Goal: Task Accomplishment & Management: Complete application form

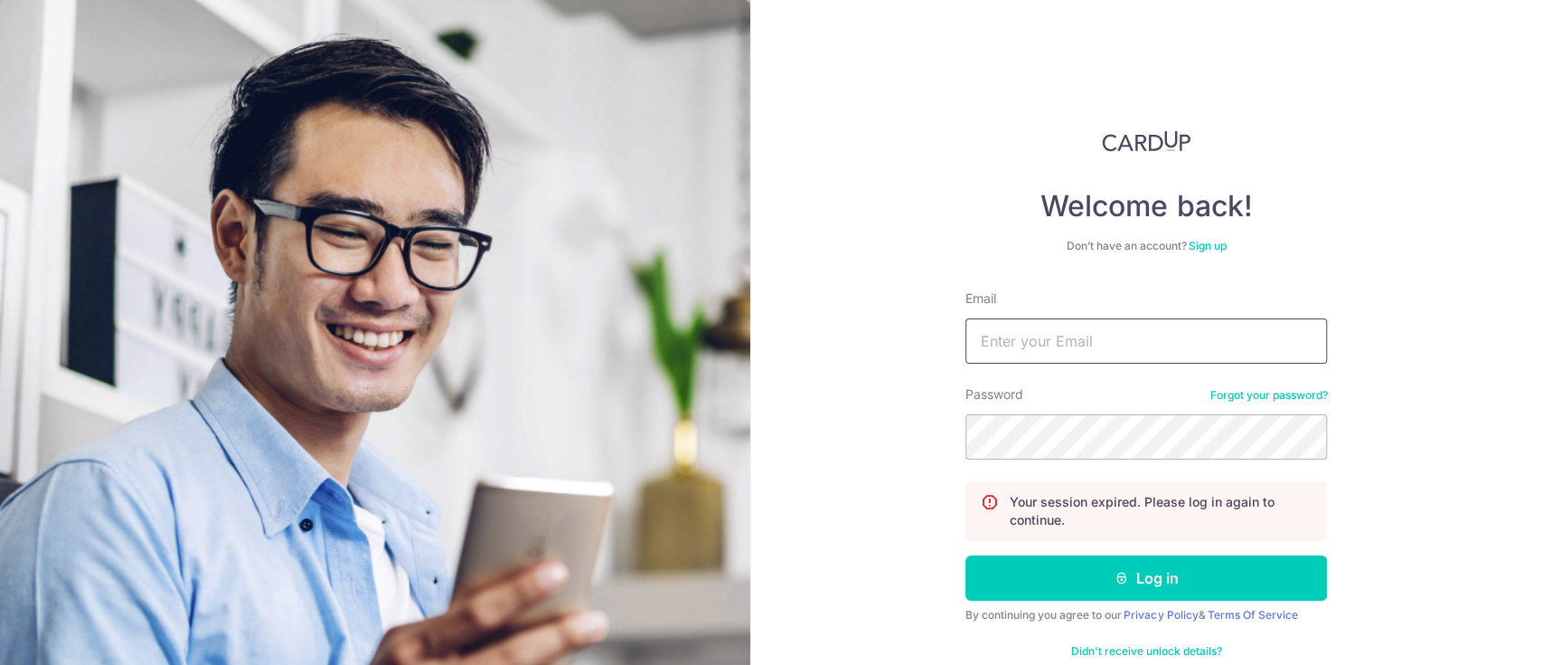
drag, startPoint x: 0, startPoint y: 0, endPoint x: 1014, endPoint y: 323, distance: 1063.7
click at [1014, 323] on input "Email" at bounding box center [1147, 340] width 362 height 45
type input "[PERSON_NAME][EMAIL_ADDRESS][DOMAIN_NAME]"
click at [1018, 349] on input "[PERSON_NAME][EMAIL_ADDRESS][DOMAIN_NAME]" at bounding box center [1147, 340] width 362 height 45
click at [1018, 349] on input "jane@ngs.com.sg" at bounding box center [1147, 340] width 362 height 45
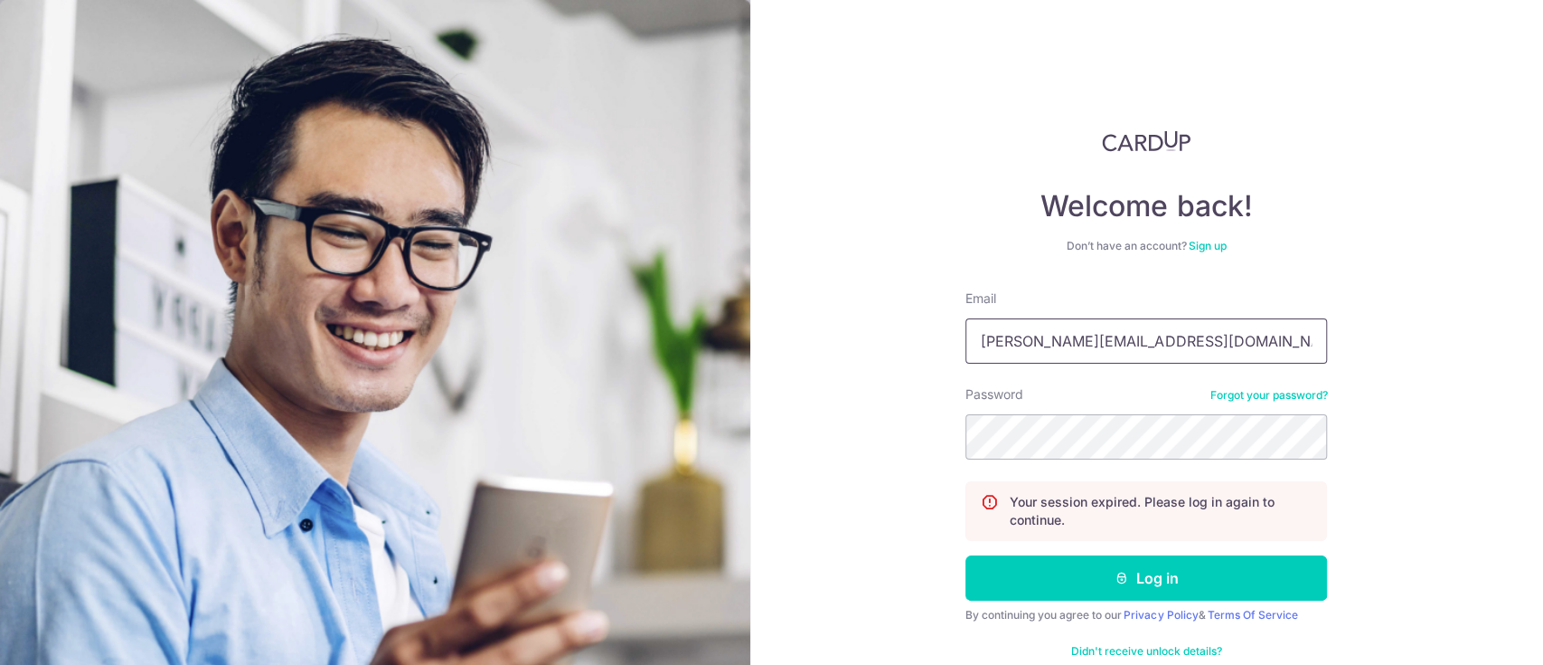
click at [1018, 349] on input "jane@ngs.com.sg" at bounding box center [1147, 340] width 362 height 45
click at [996, 340] on input "jane@ngs.com.sg" at bounding box center [1147, 340] width 362 height 45
click at [966, 555] on button "Log in" at bounding box center [1147, 577] width 362 height 45
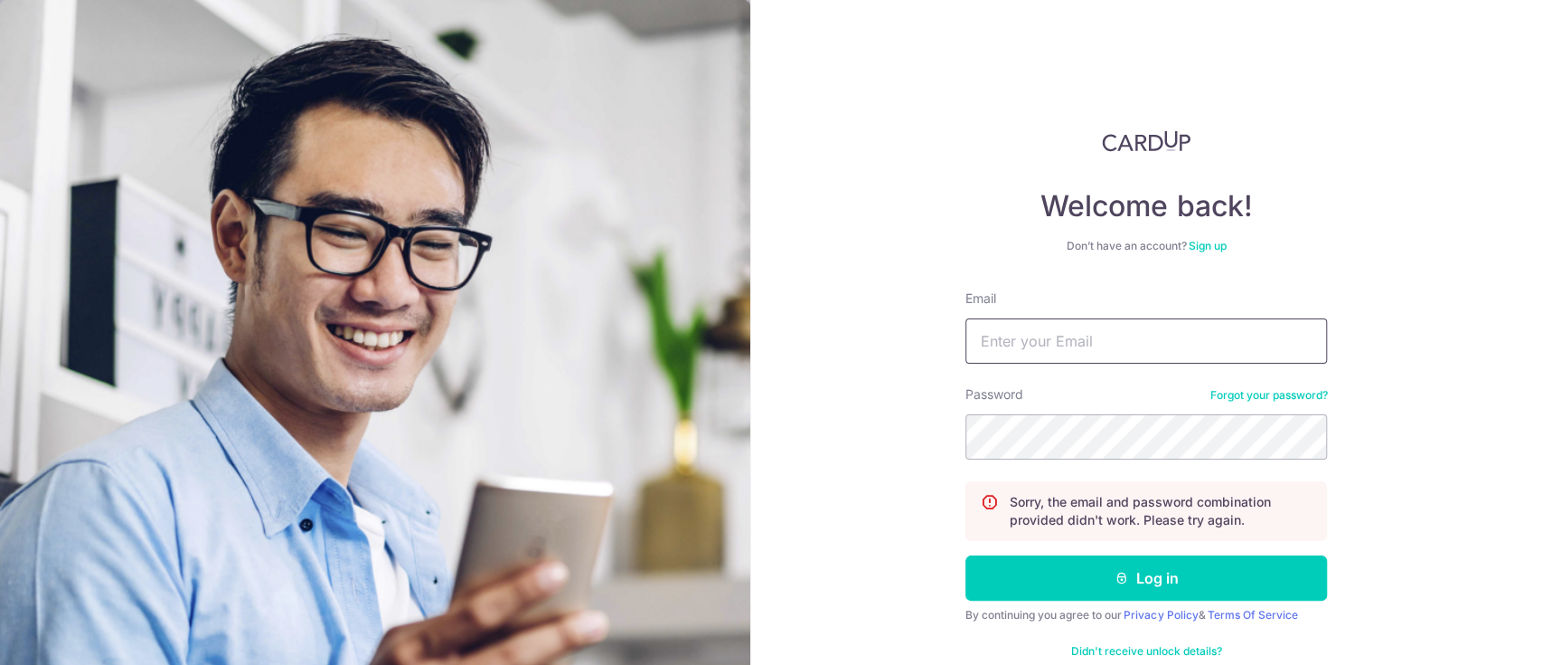
click at [1001, 340] on input "Email" at bounding box center [1147, 340] width 362 height 45
type input "[PERSON_NAME][EMAIL_ADDRESS][DOMAIN_NAME]"
click at [966, 555] on button "Log in" at bounding box center [1147, 577] width 362 height 45
click at [1062, 332] on input "Email" at bounding box center [1147, 340] width 362 height 45
type input "jane@ngs.com.sg"
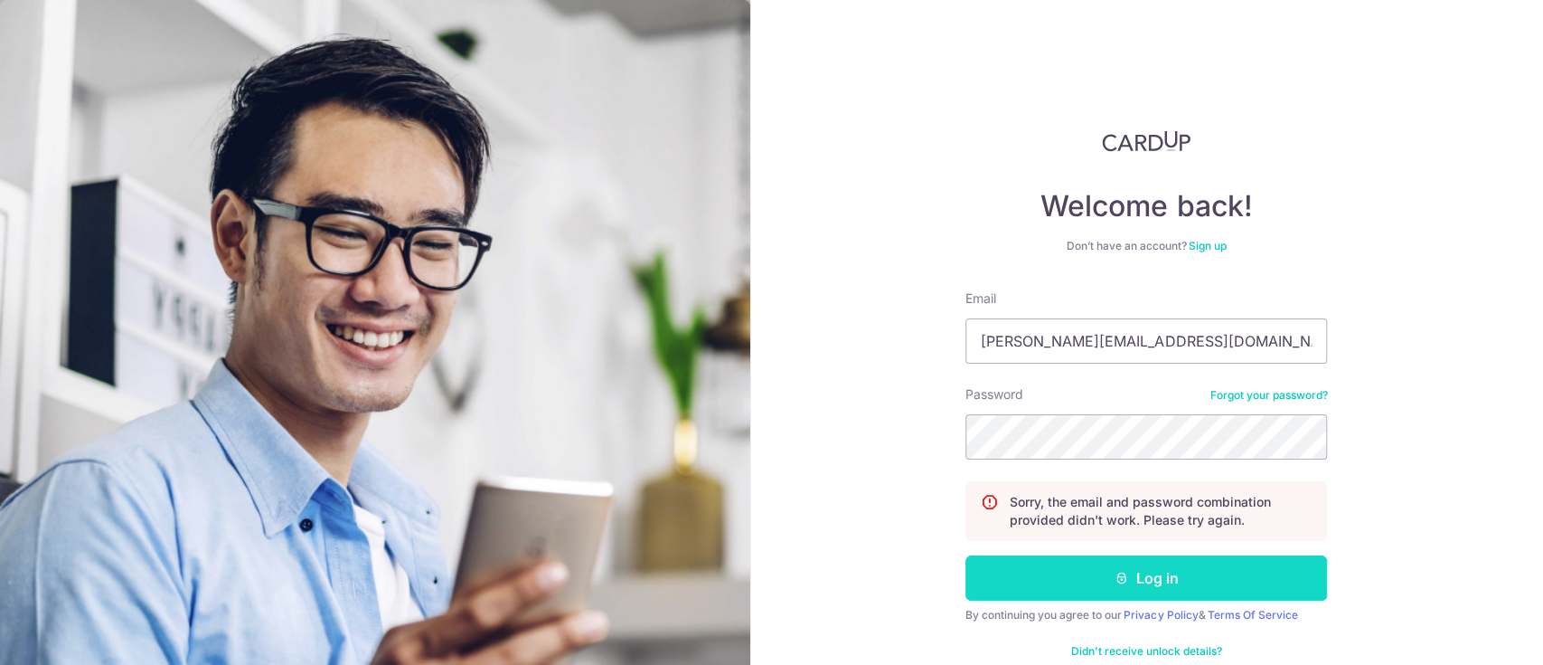
click at [1119, 581] on icon "submit" at bounding box center [1122, 577] width 14 height 14
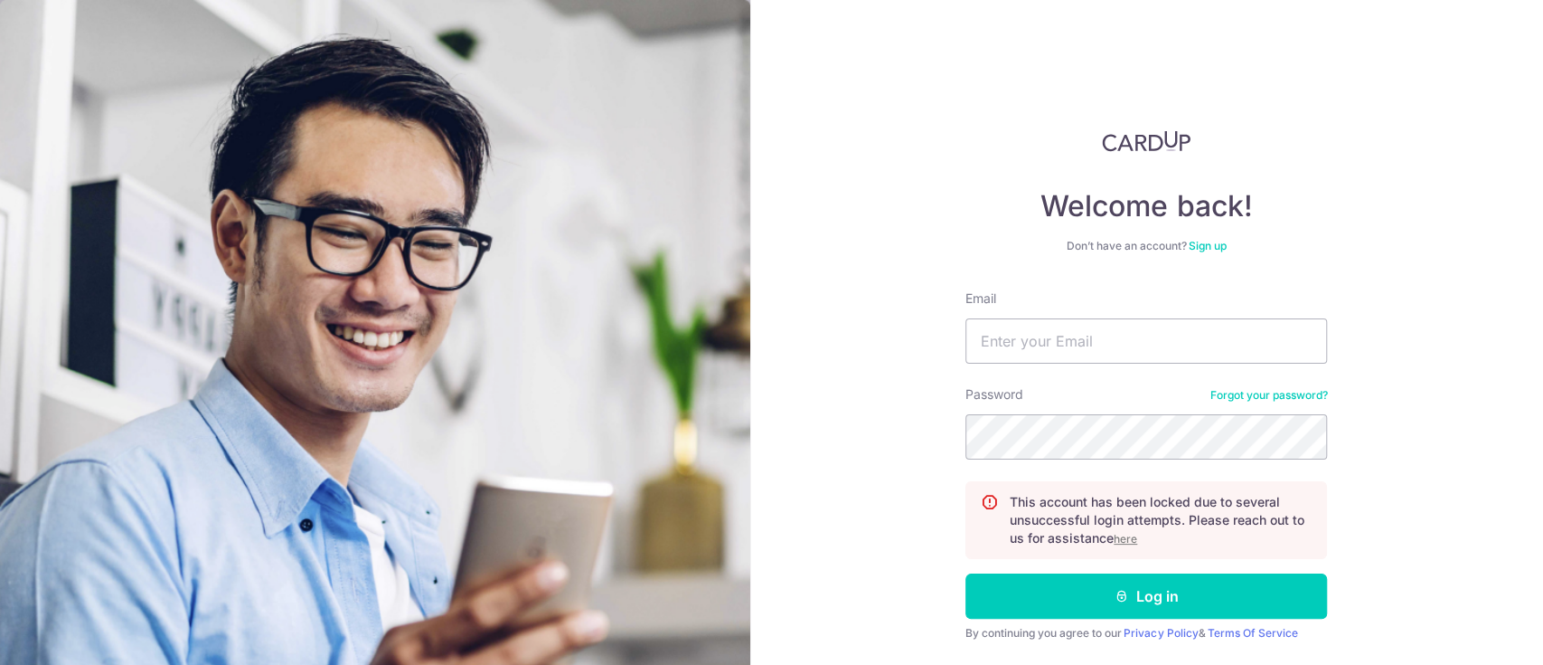
click at [1121, 539] on u "here" at bounding box center [1126, 539] width 24 height 14
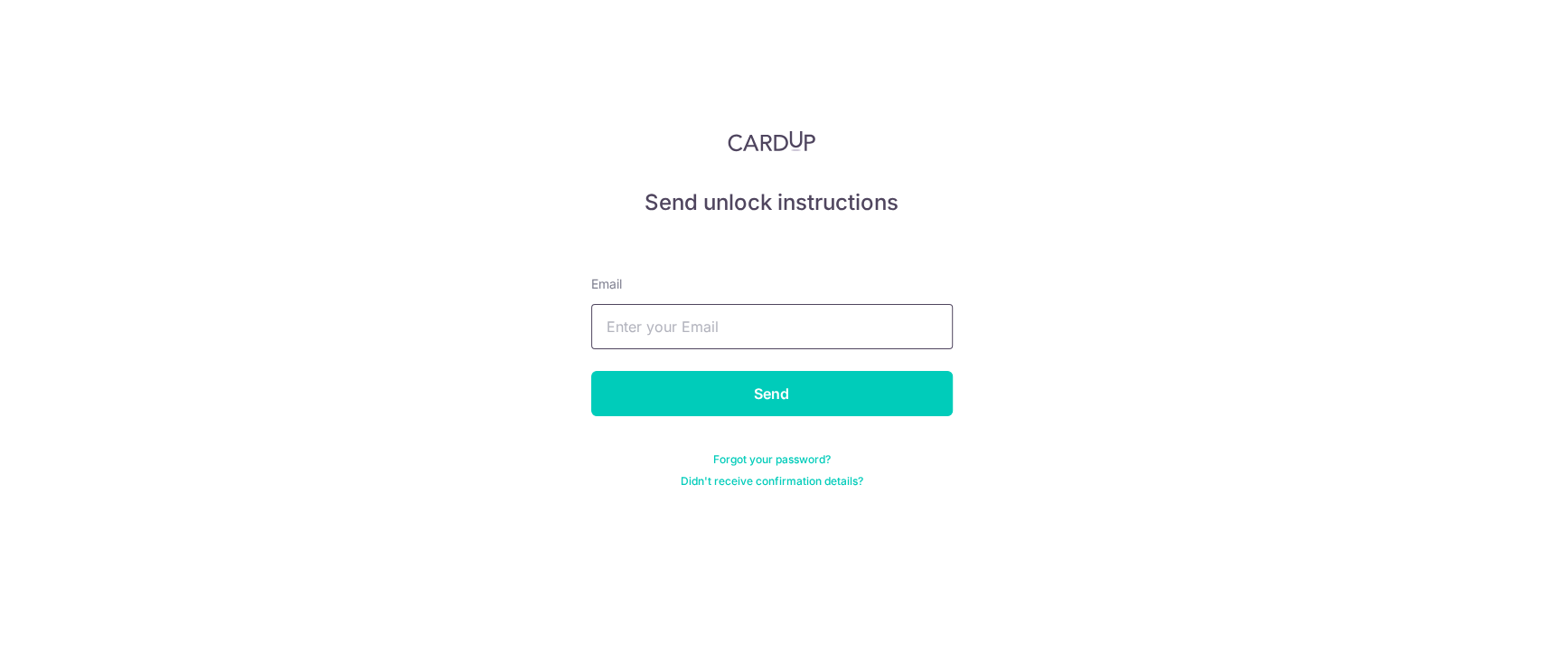
click at [787, 329] on input "text" at bounding box center [772, 326] width 362 height 45
type input "jane@ngs.com.sg"
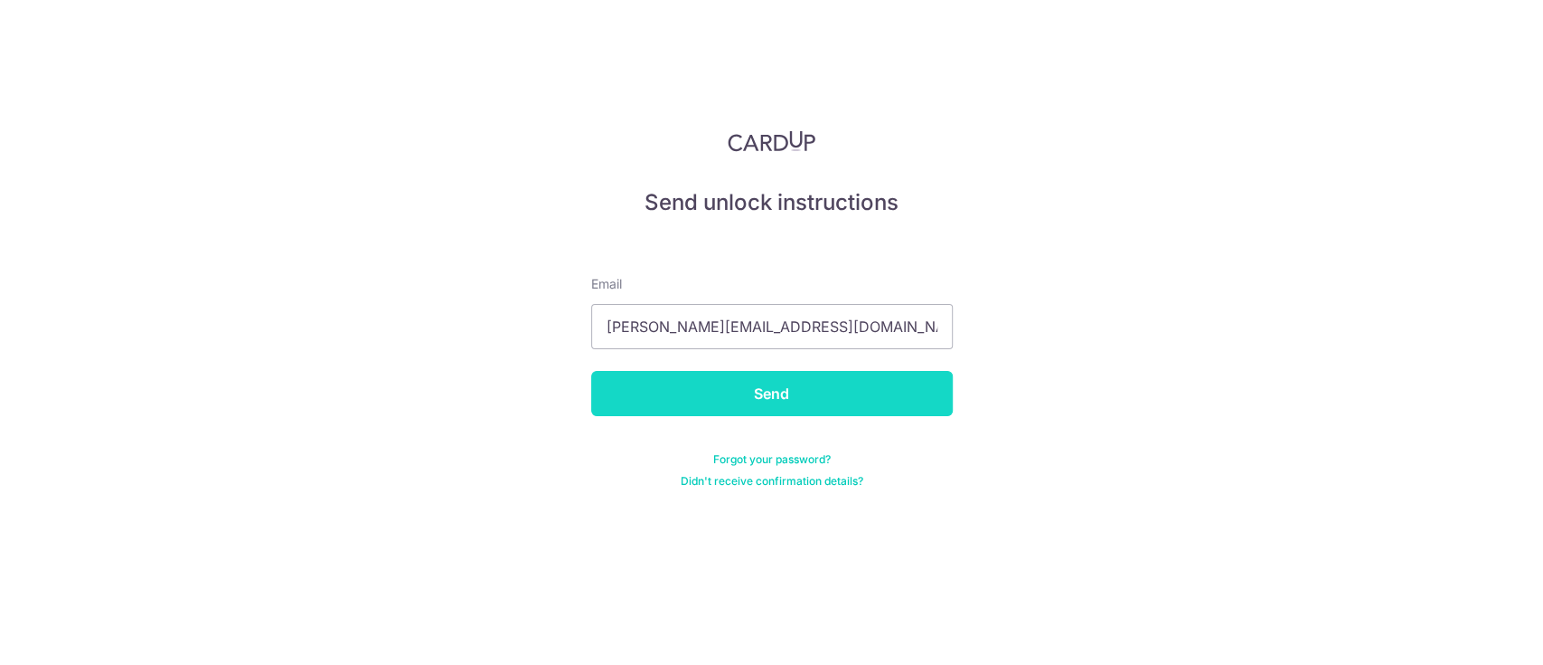
click at [773, 382] on input "Send" at bounding box center [772, 393] width 362 height 45
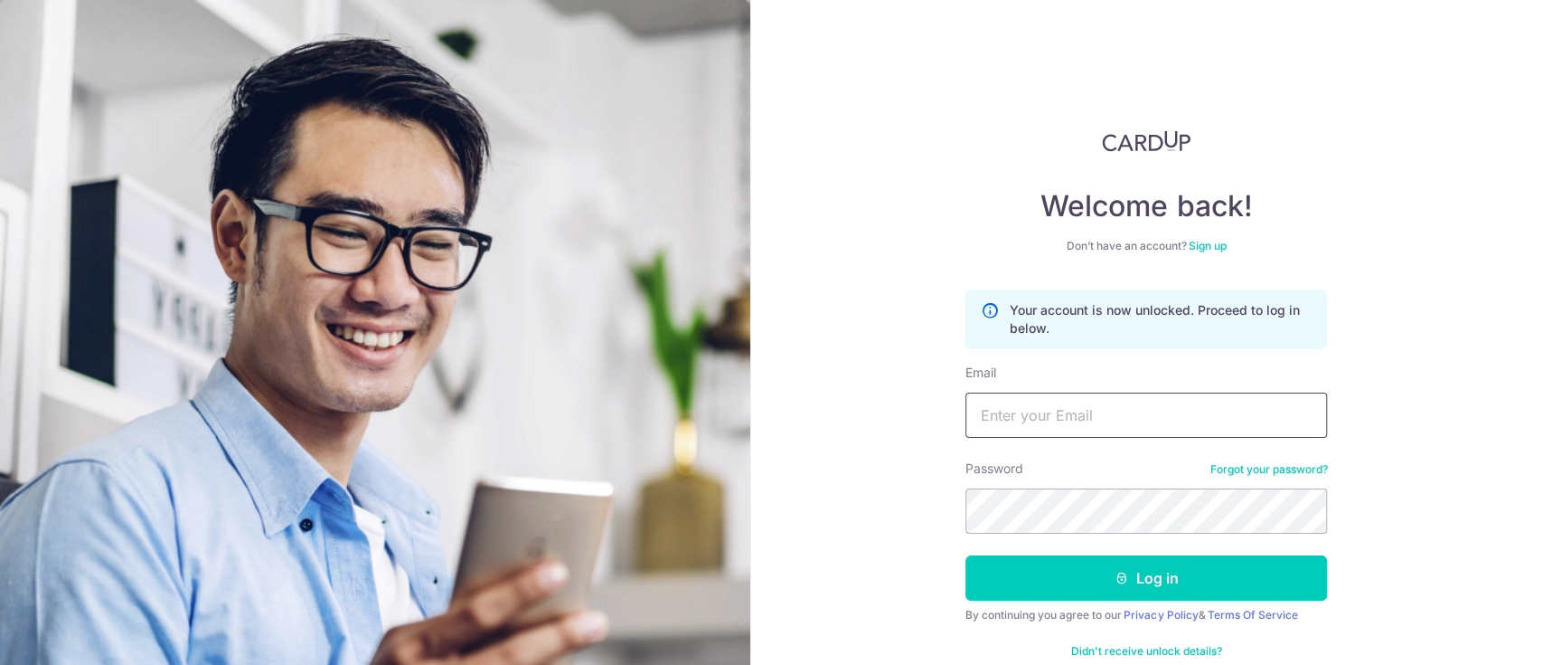
drag, startPoint x: 0, startPoint y: 0, endPoint x: 1056, endPoint y: 409, distance: 1132.3
click at [1056, 409] on input "Email" at bounding box center [1147, 414] width 362 height 45
type input "[PERSON_NAME][EMAIL_ADDRESS][DOMAIN_NAME]"
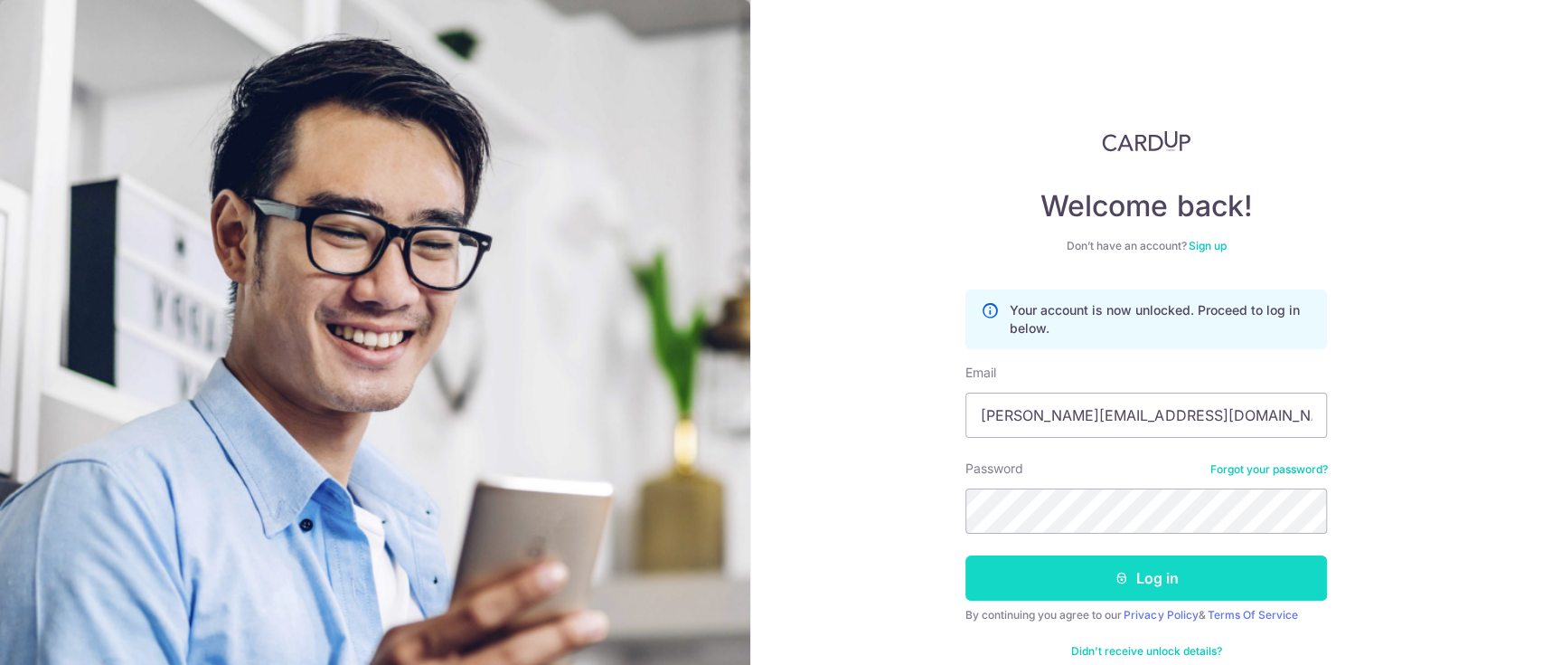
click at [1142, 566] on button "Log in" at bounding box center [1147, 577] width 362 height 45
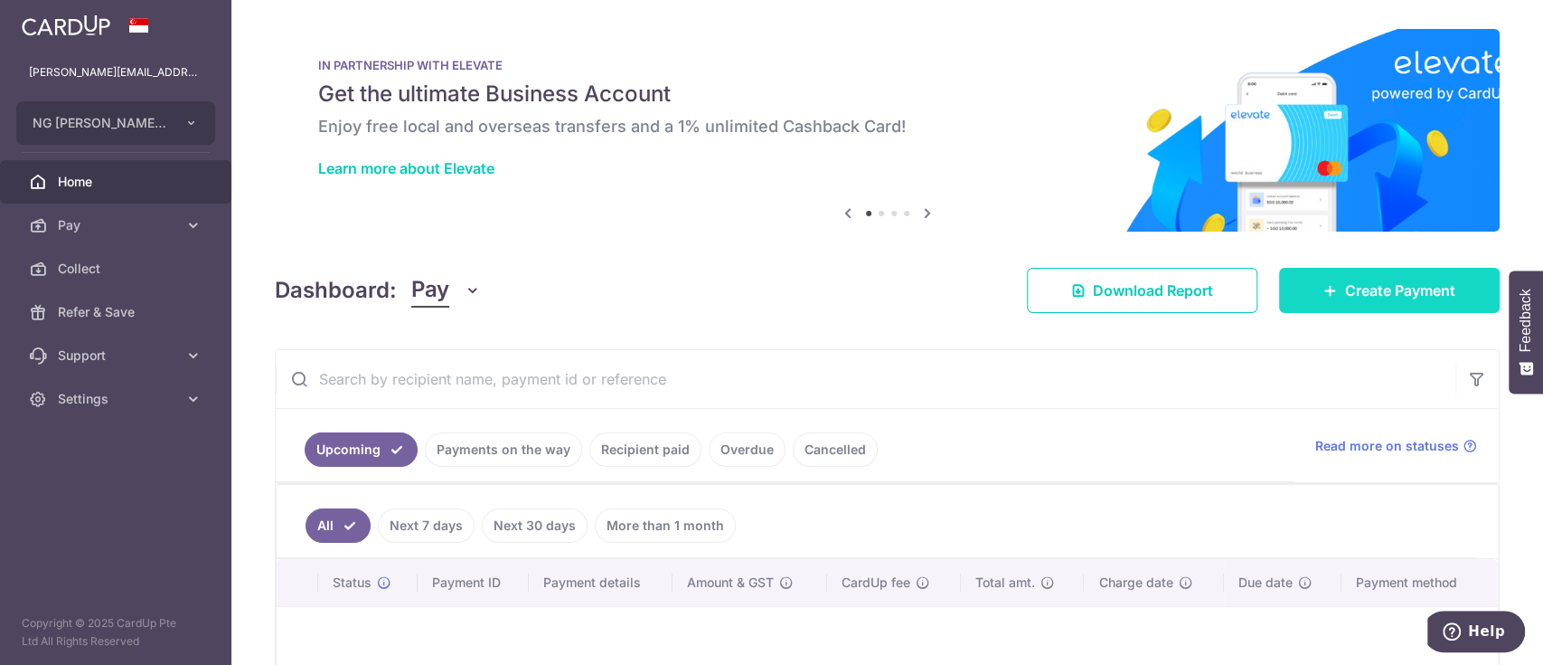
click at [1329, 288] on link "Create Payment" at bounding box center [1389, 290] width 221 height 45
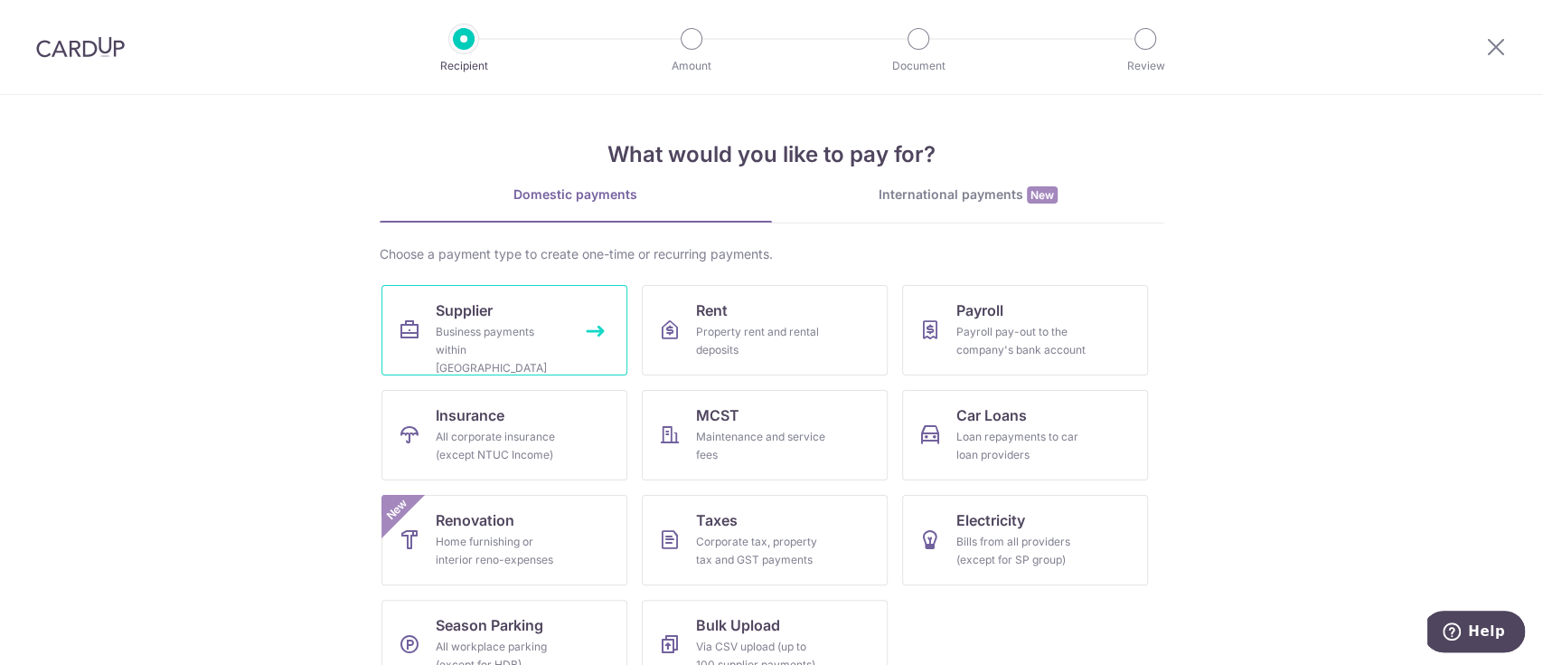
click at [566, 357] on link "Supplier Business payments within [GEOGRAPHIC_DATA]" at bounding box center [505, 330] width 246 height 90
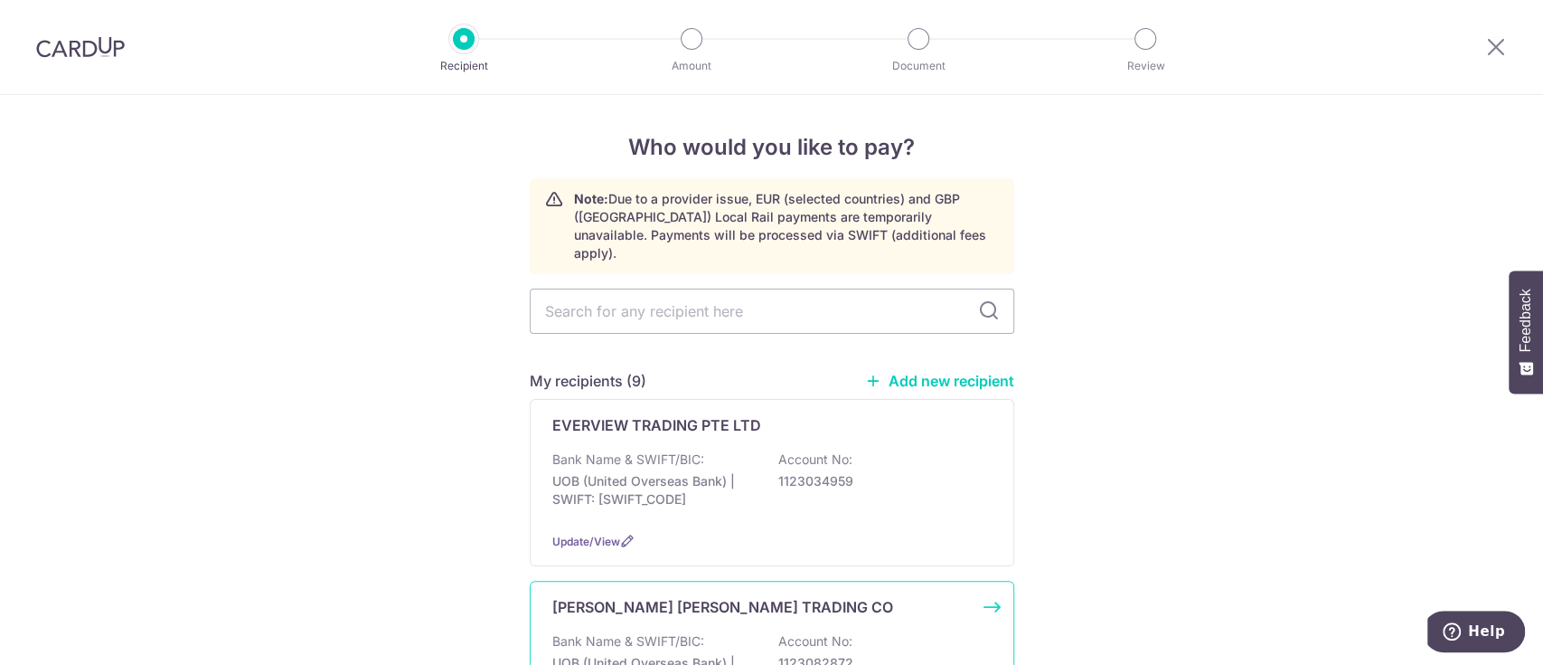
click at [705, 654] on p "UOB (United Overseas Bank) | SWIFT: UOVBSGSGXXX" at bounding box center [653, 672] width 203 height 36
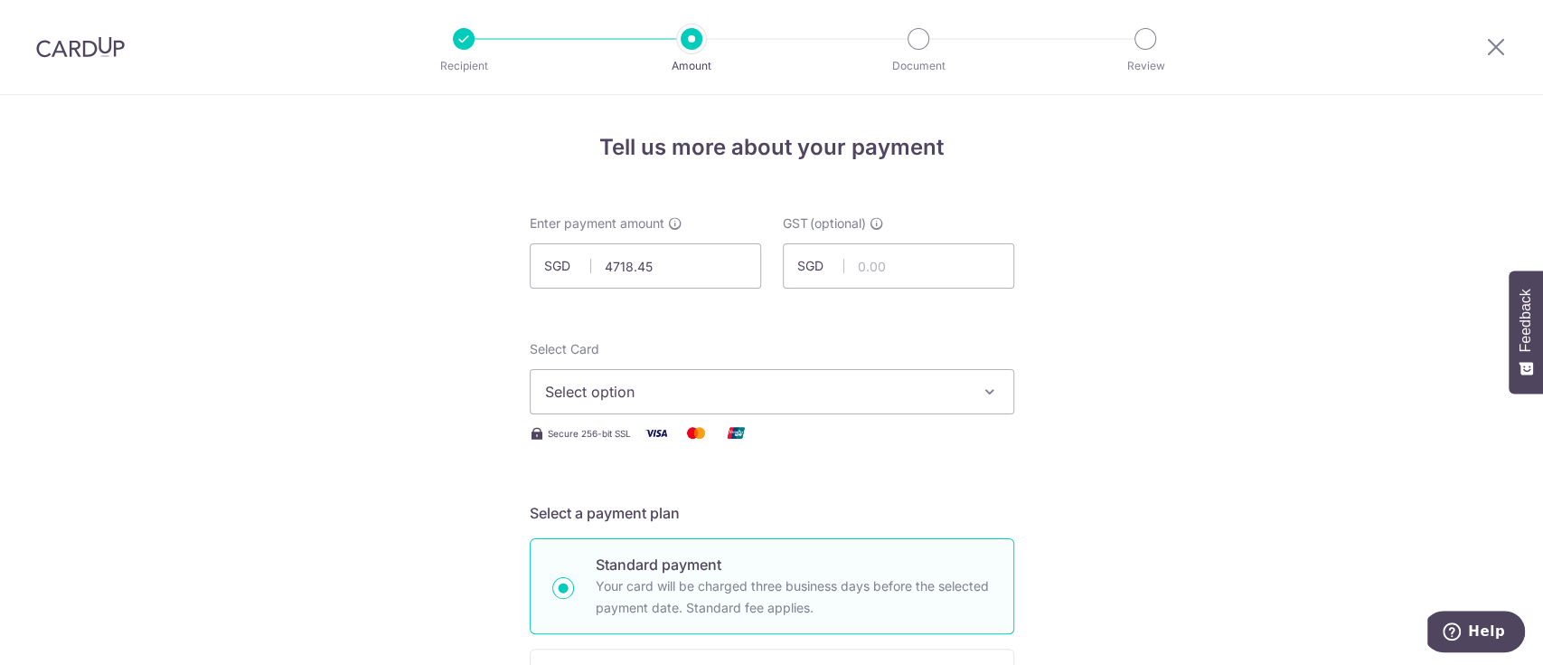
type input "4,718.45"
click at [832, 384] on span "Select option" at bounding box center [755, 392] width 421 height 22
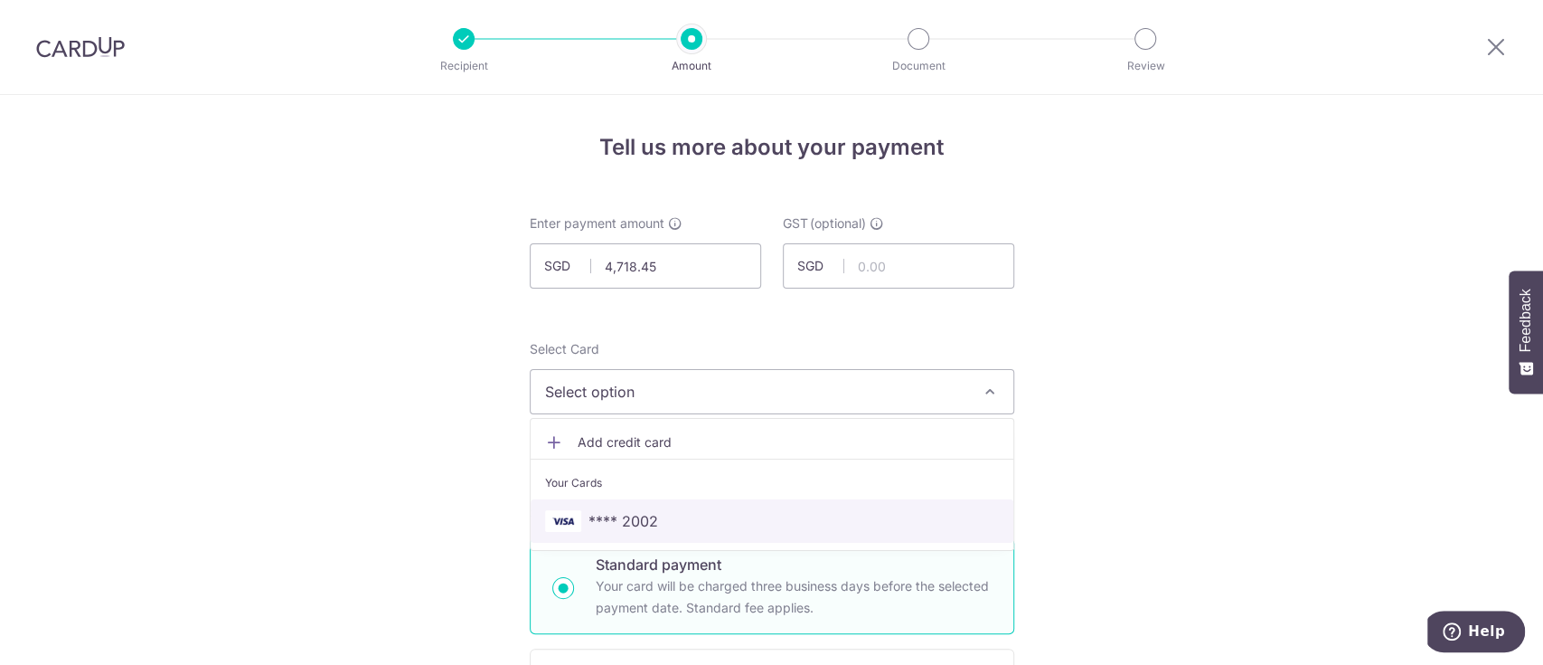
click at [759, 531] on span "**** 2002" at bounding box center [772, 521] width 454 height 22
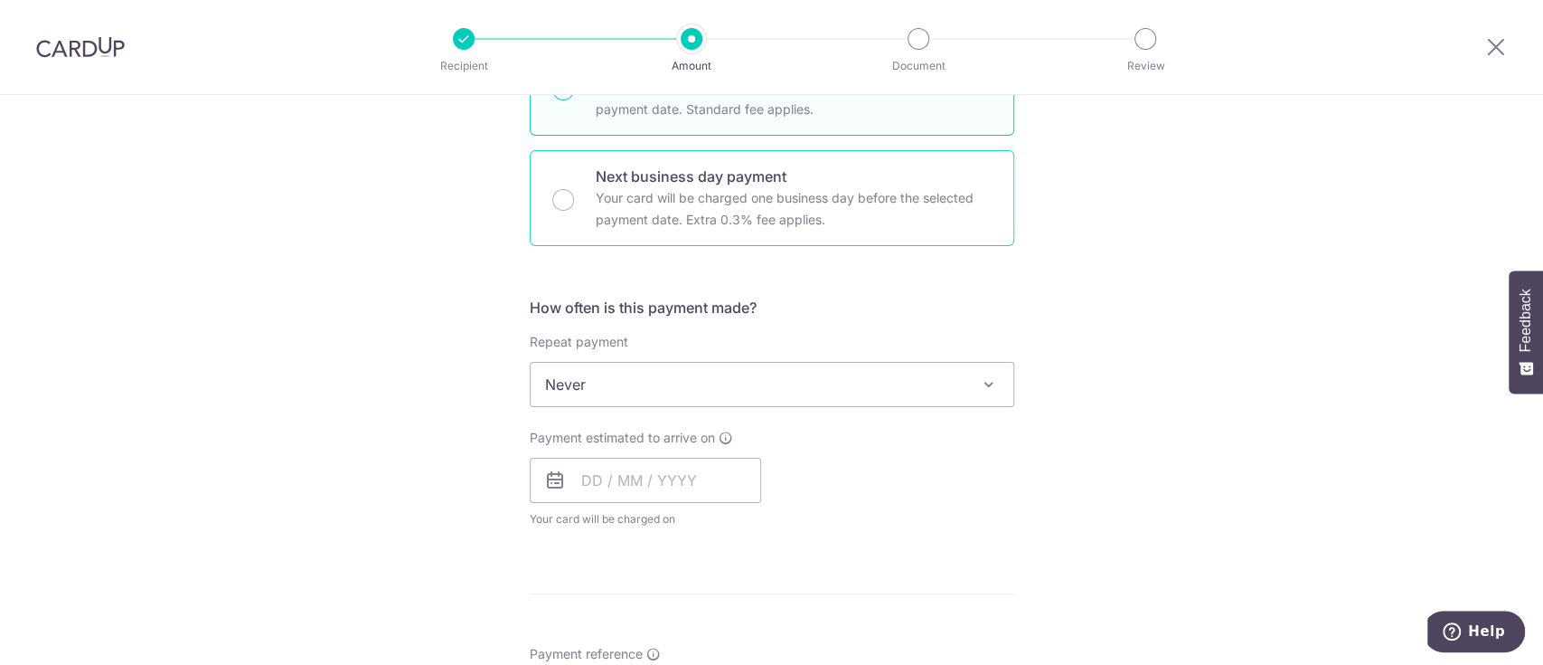
scroll to position [504, 0]
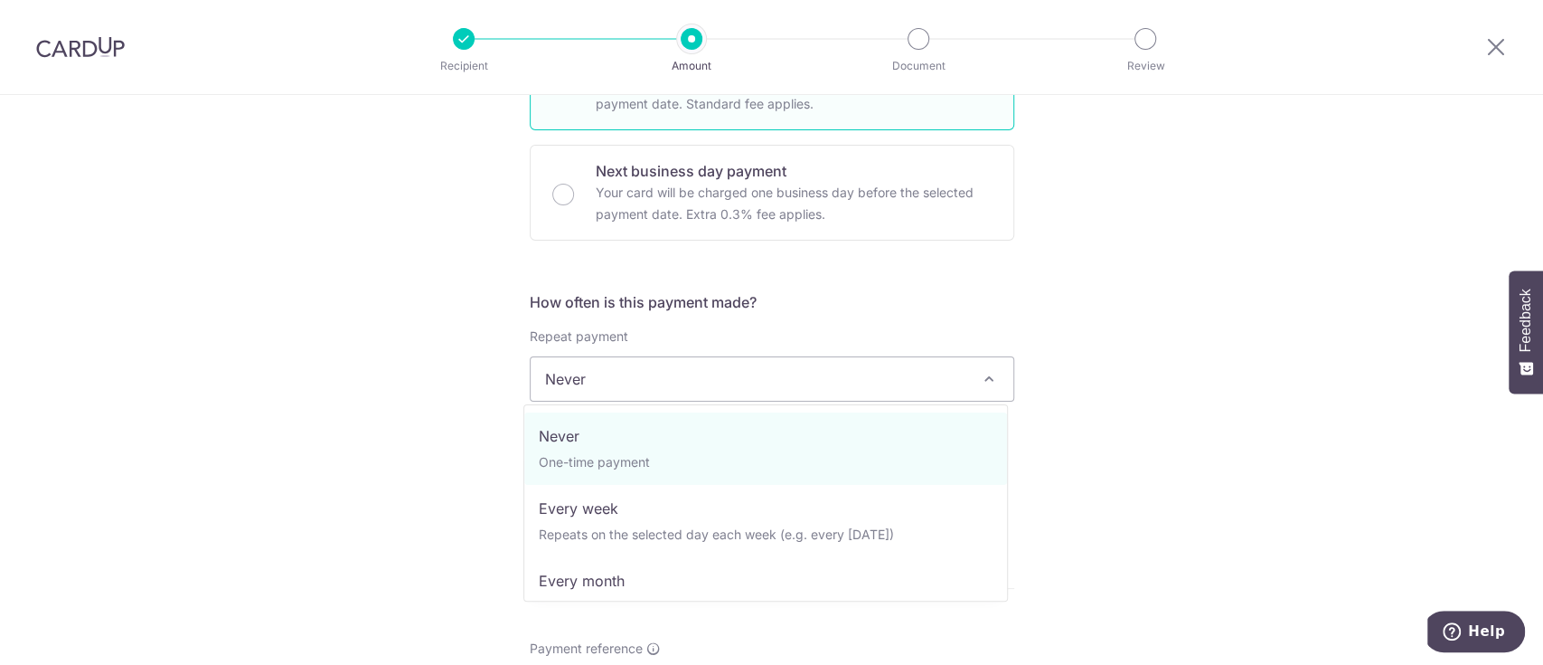
click at [759, 375] on span "Never" at bounding box center [772, 378] width 483 height 43
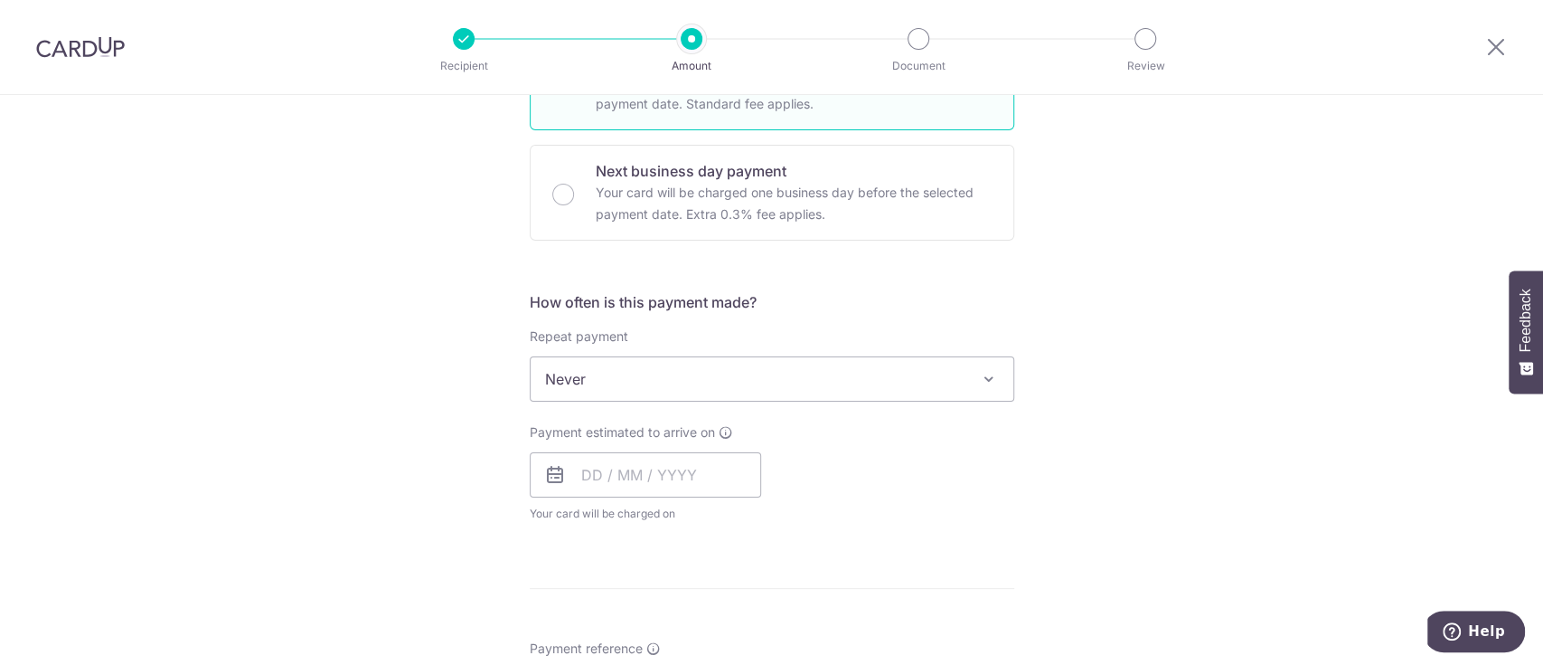
click at [759, 375] on span "Never" at bounding box center [772, 378] width 483 height 43
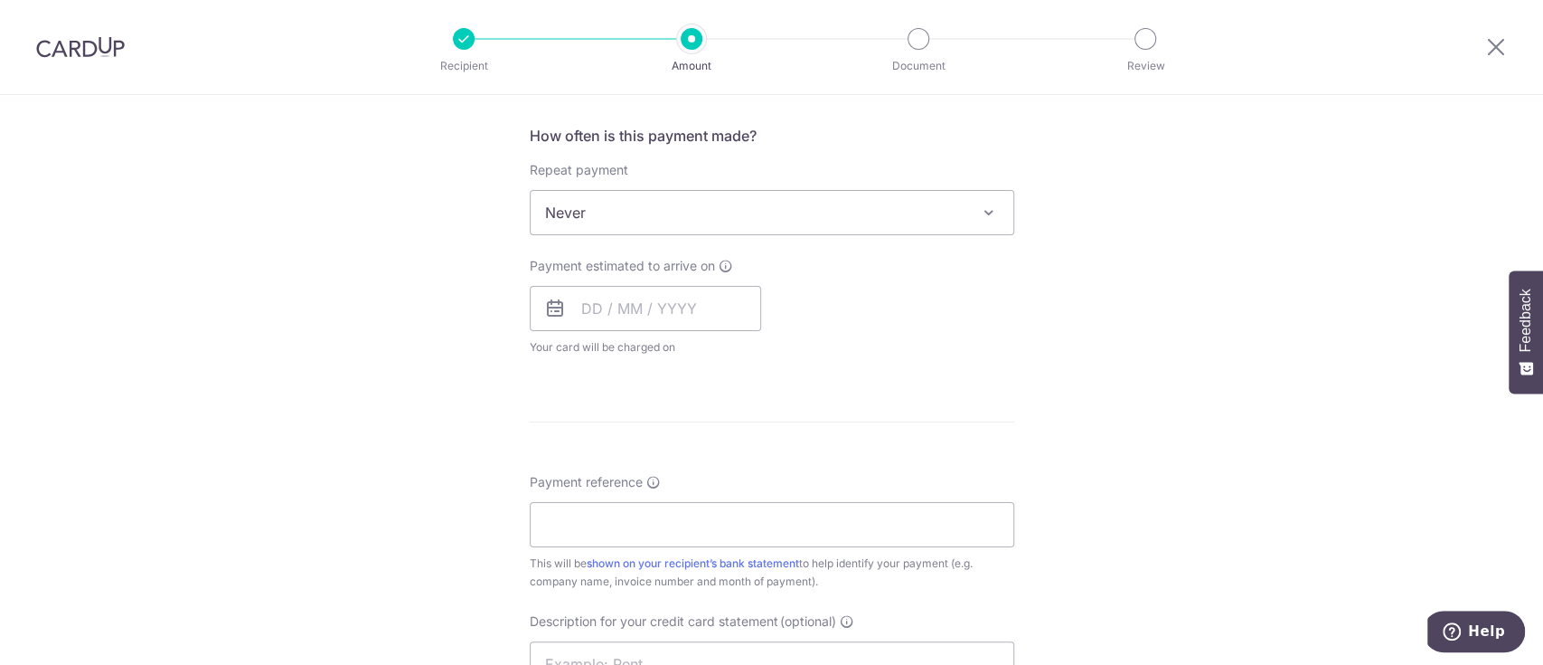
scroll to position [674, 0]
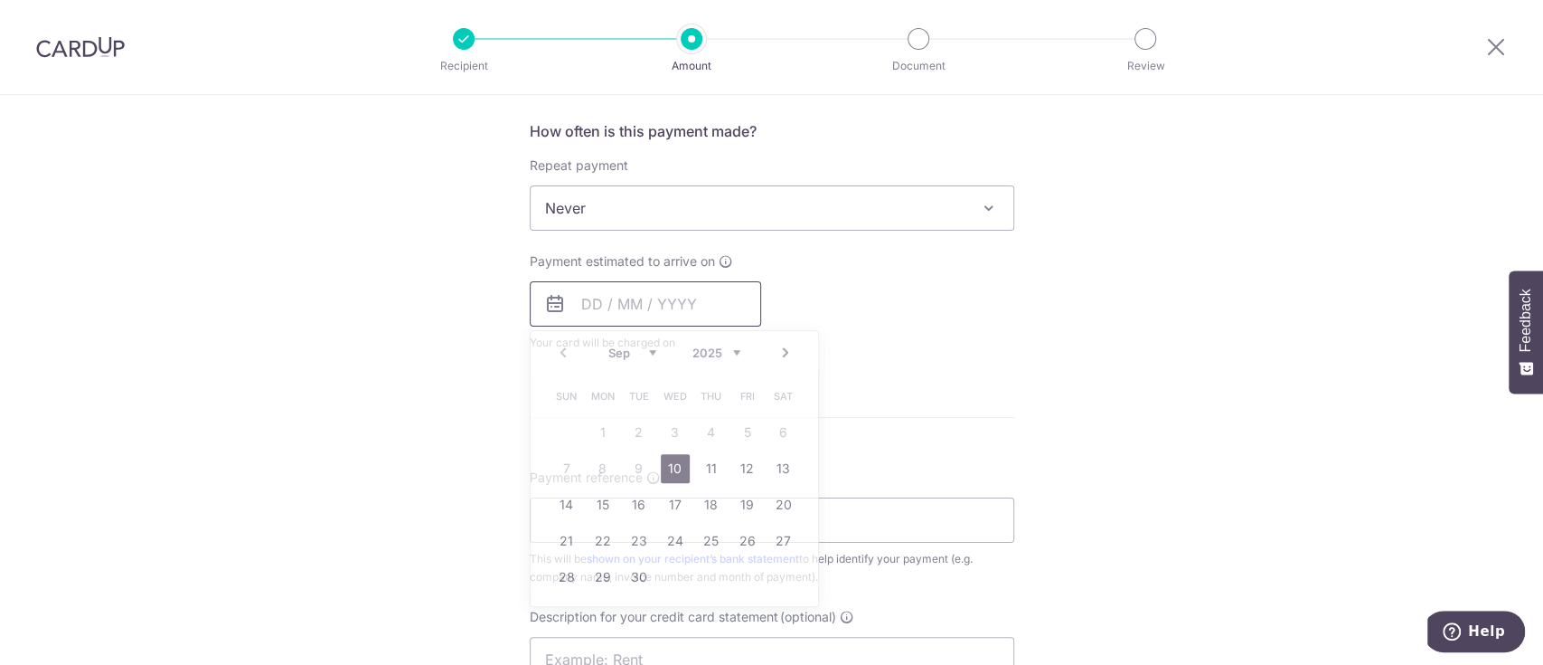
click at [673, 307] on input "text" at bounding box center [645, 303] width 231 height 45
click at [672, 468] on link "10" at bounding box center [675, 468] width 29 height 29
type input "[DATE]"
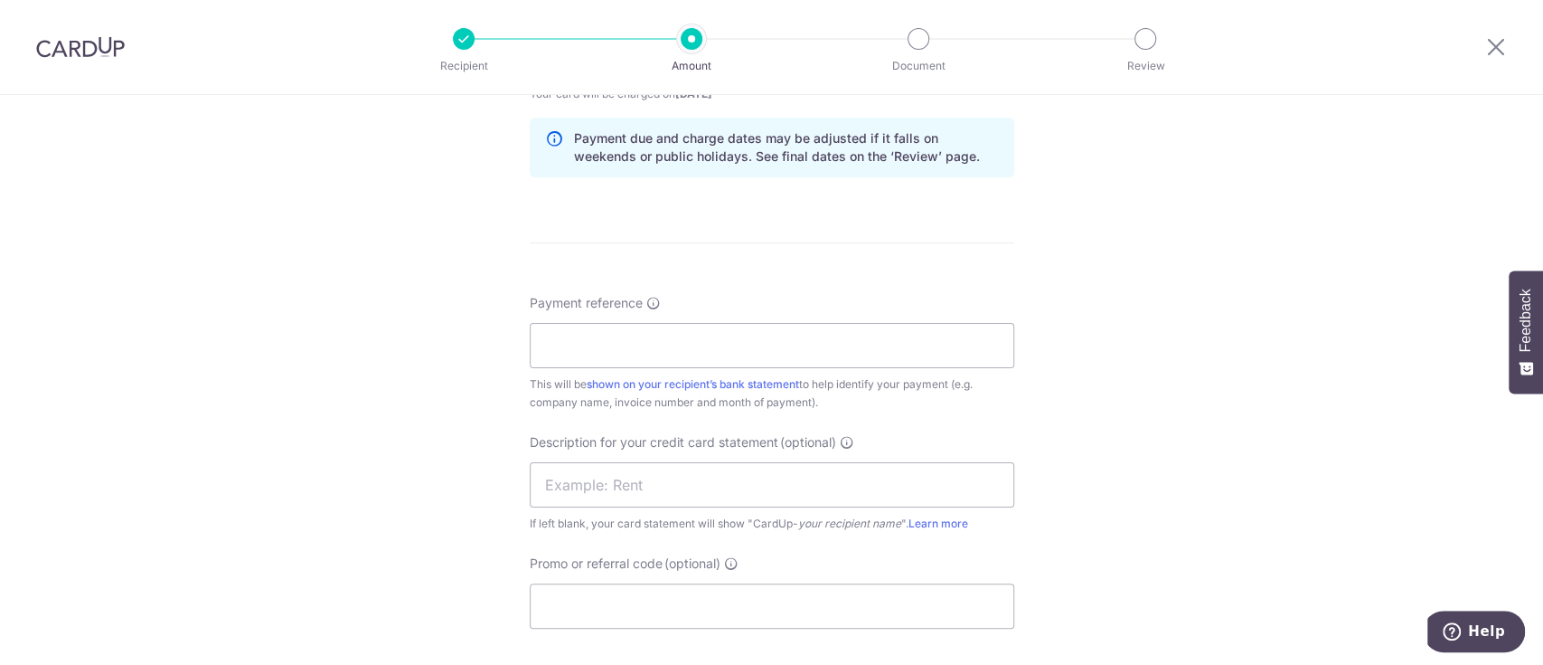
scroll to position [932, 0]
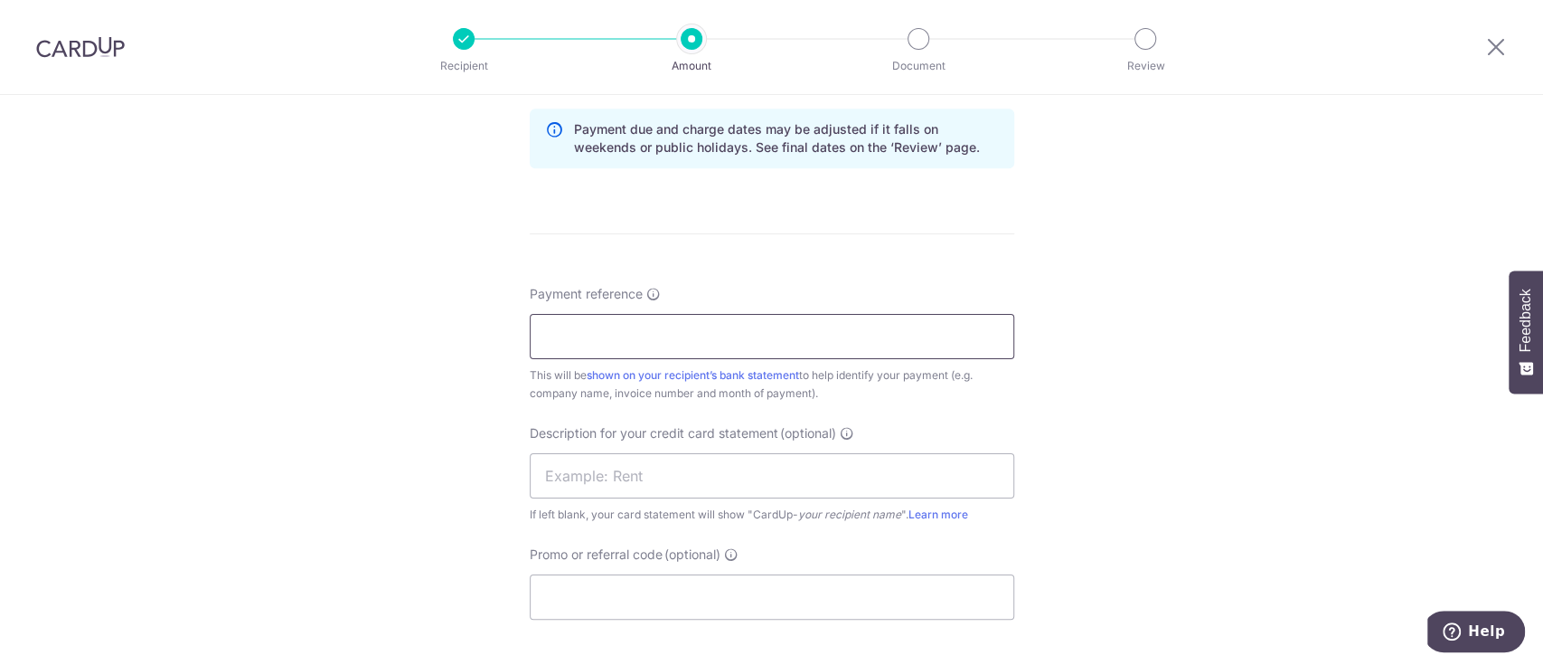
click at [808, 332] on input "Payment reference" at bounding box center [772, 336] width 485 height 45
click at [831, 260] on form "Enter payment amount SGD 4,718.45 4718.45 GST (optional) SGD Select Card **** 2…" at bounding box center [772, 95] width 485 height 1627
click at [798, 321] on input "Payment reference" at bounding box center [772, 336] width 485 height 45
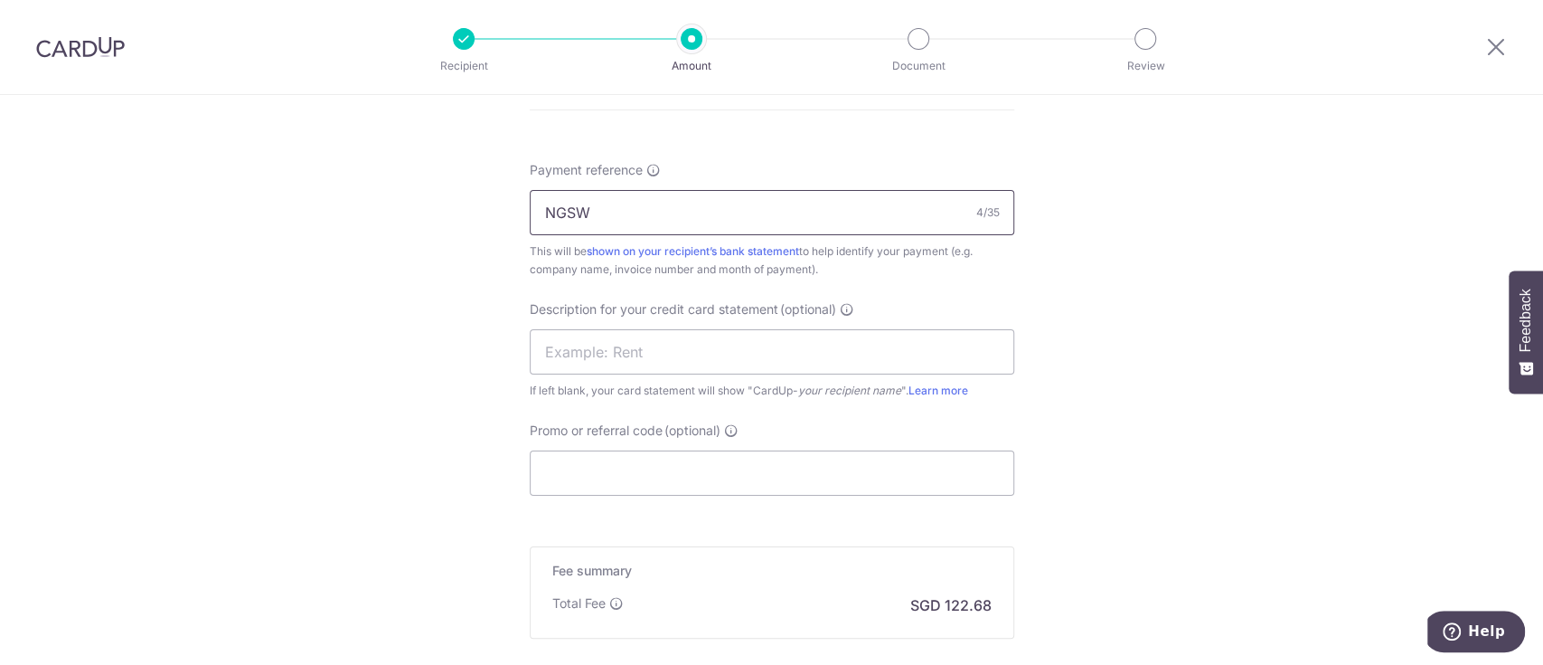
scroll to position [1057, 0]
type input "NGSW"
click at [777, 343] on input "text" at bounding box center [772, 350] width 485 height 45
click at [583, 463] on input "Promo or referral code (optional)" at bounding box center [772, 471] width 485 height 45
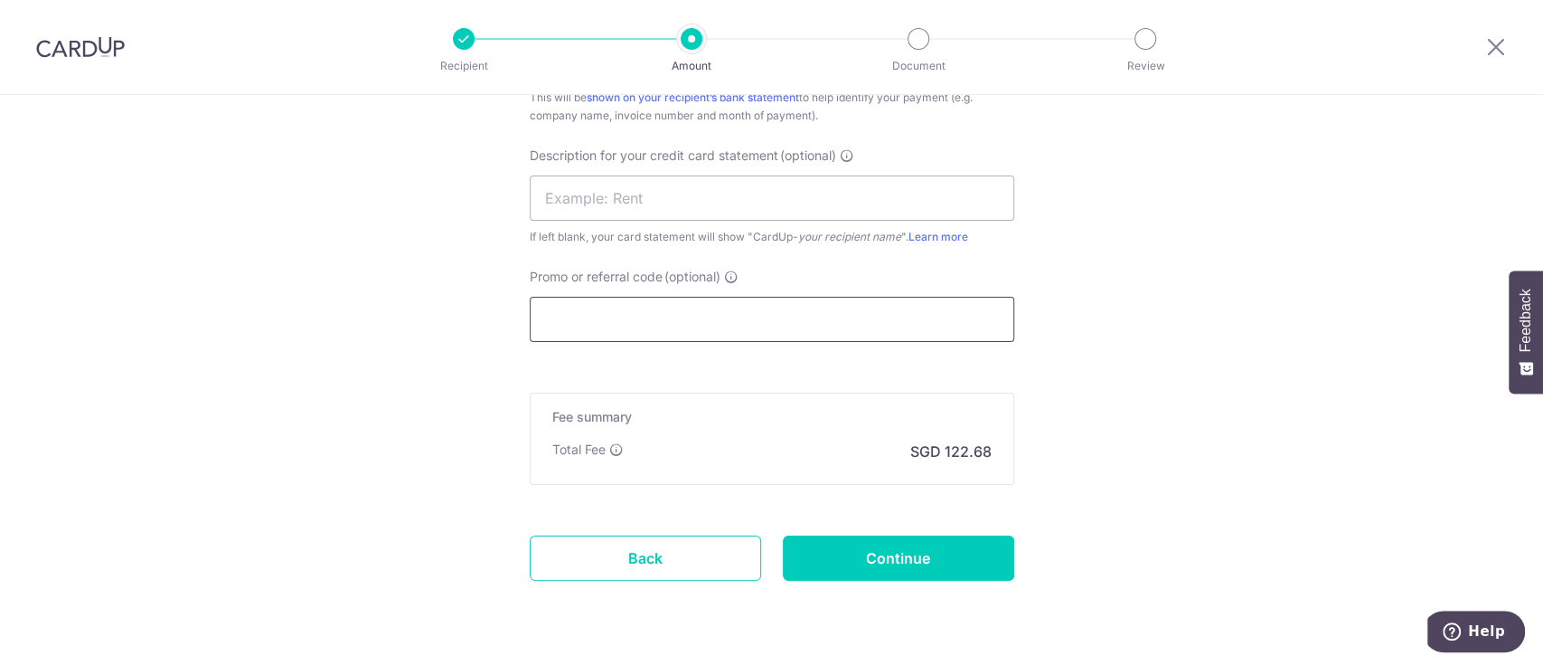
scroll to position [1229, 0]
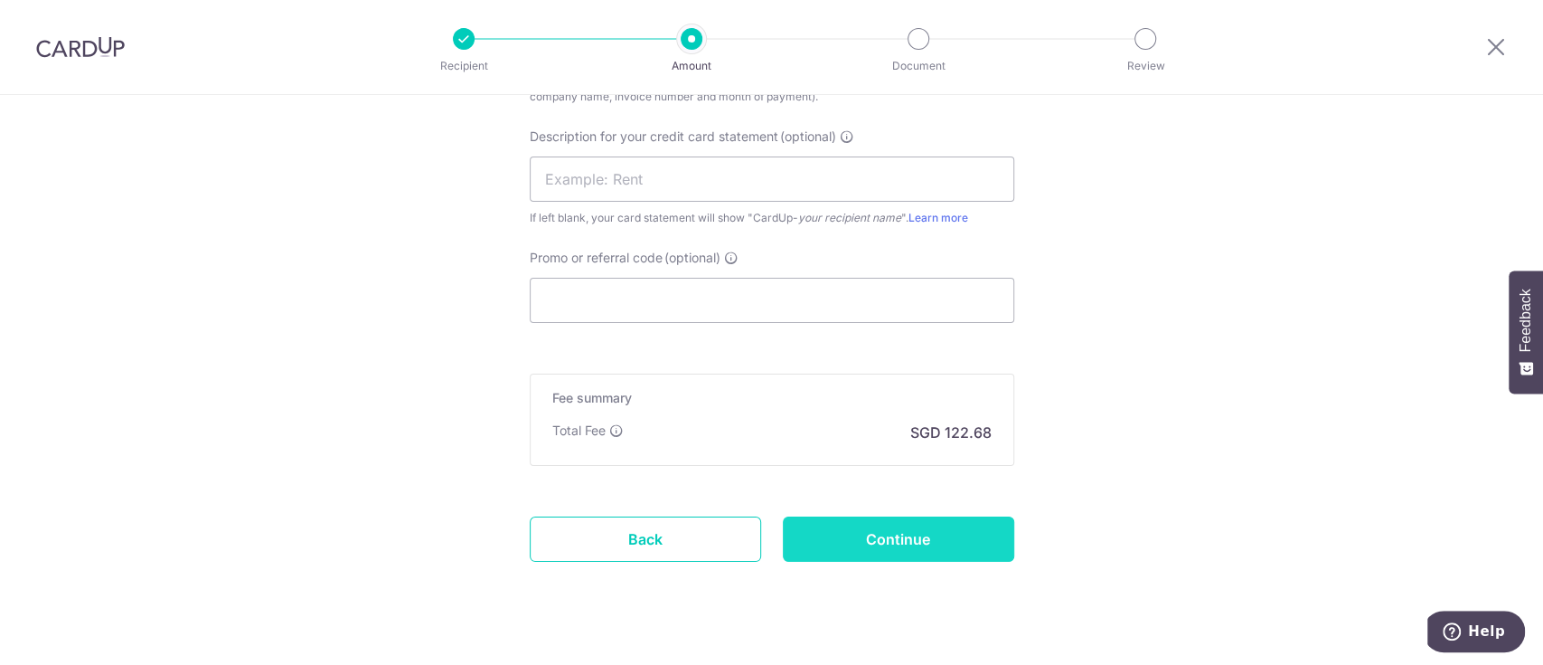
click at [825, 523] on input "Continue" at bounding box center [898, 538] width 231 height 45
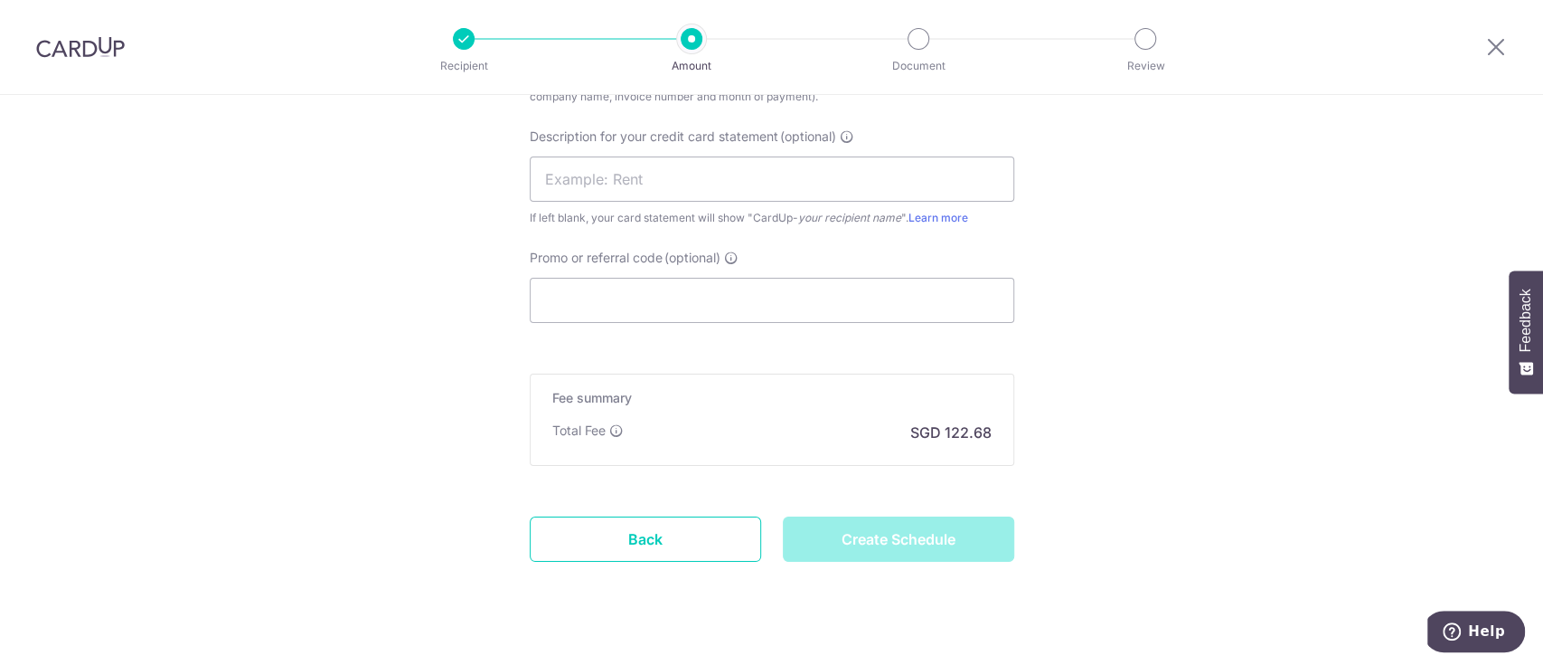
type input "Create Schedule"
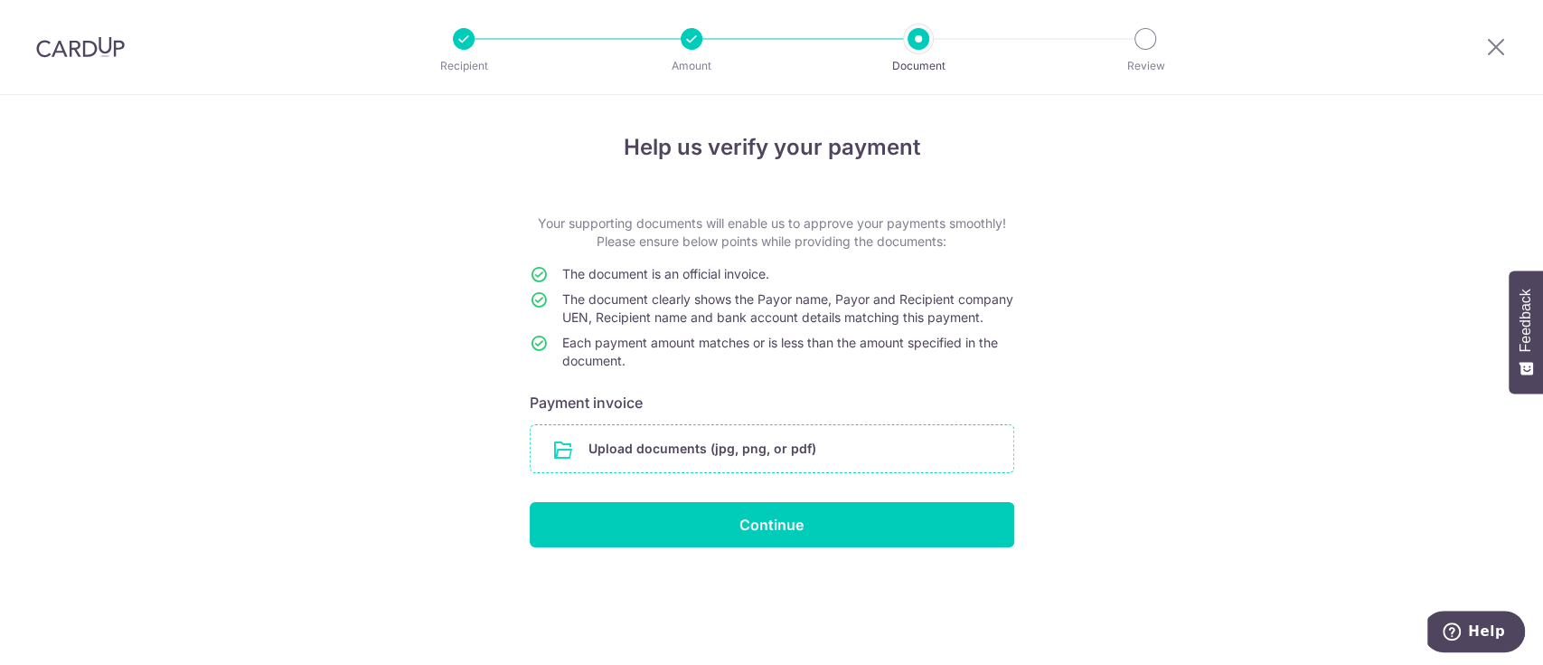
click at [820, 450] on input "file" at bounding box center [772, 448] width 483 height 47
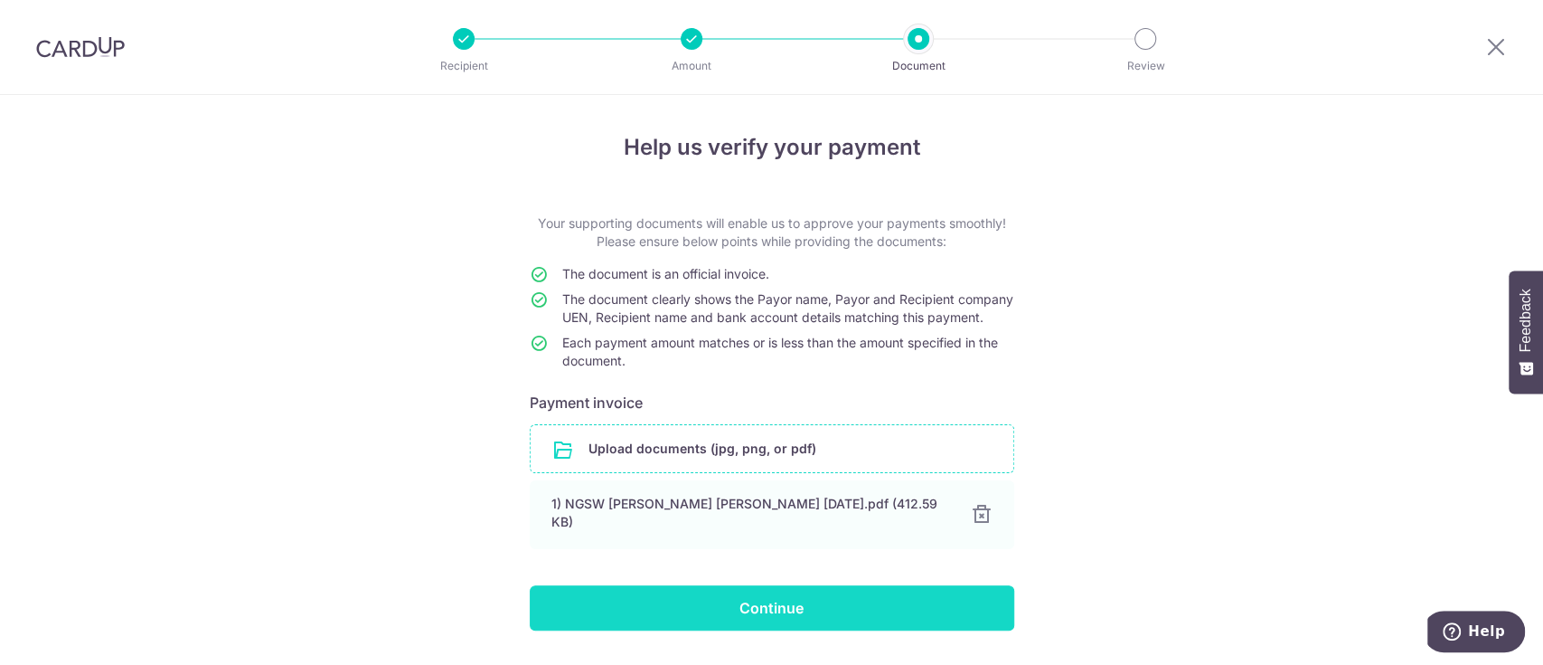
click at [800, 612] on input "Continue" at bounding box center [772, 607] width 485 height 45
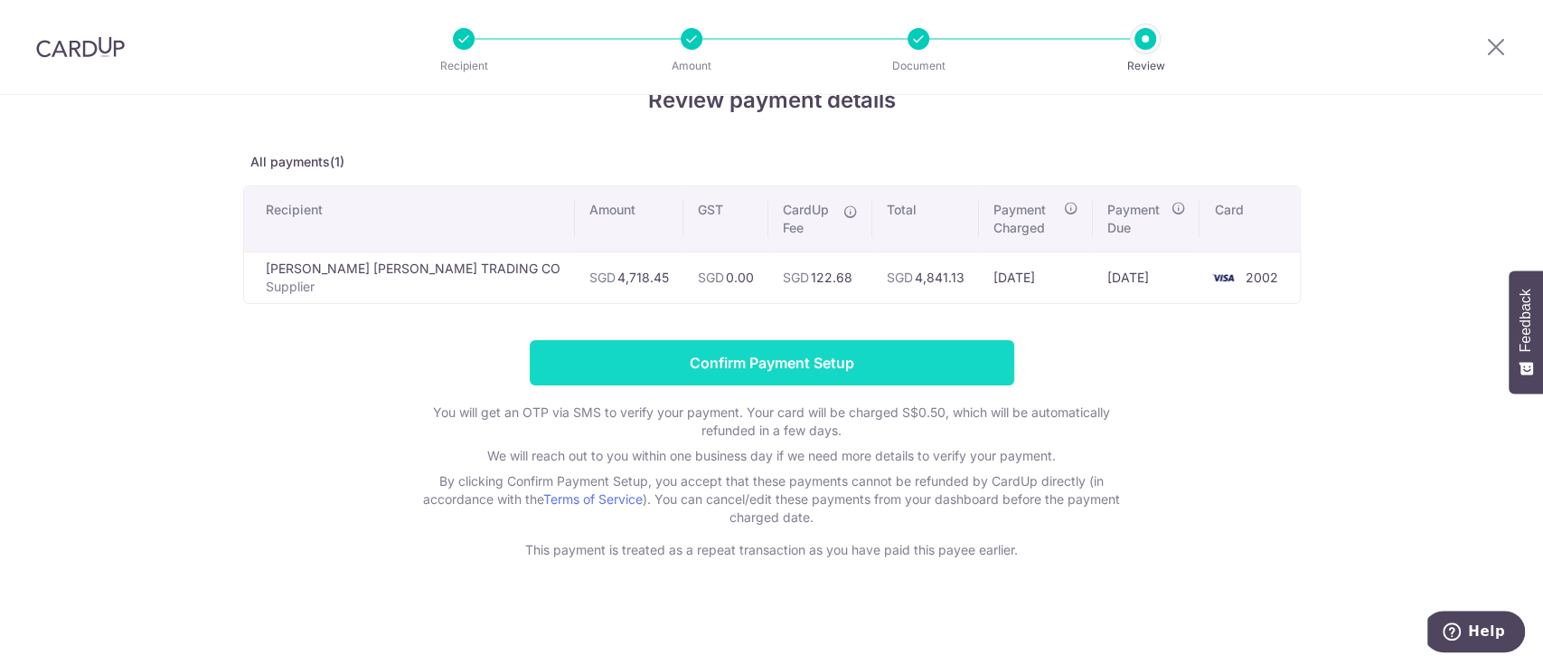
click at [787, 340] on input "Confirm Payment Setup" at bounding box center [772, 362] width 485 height 45
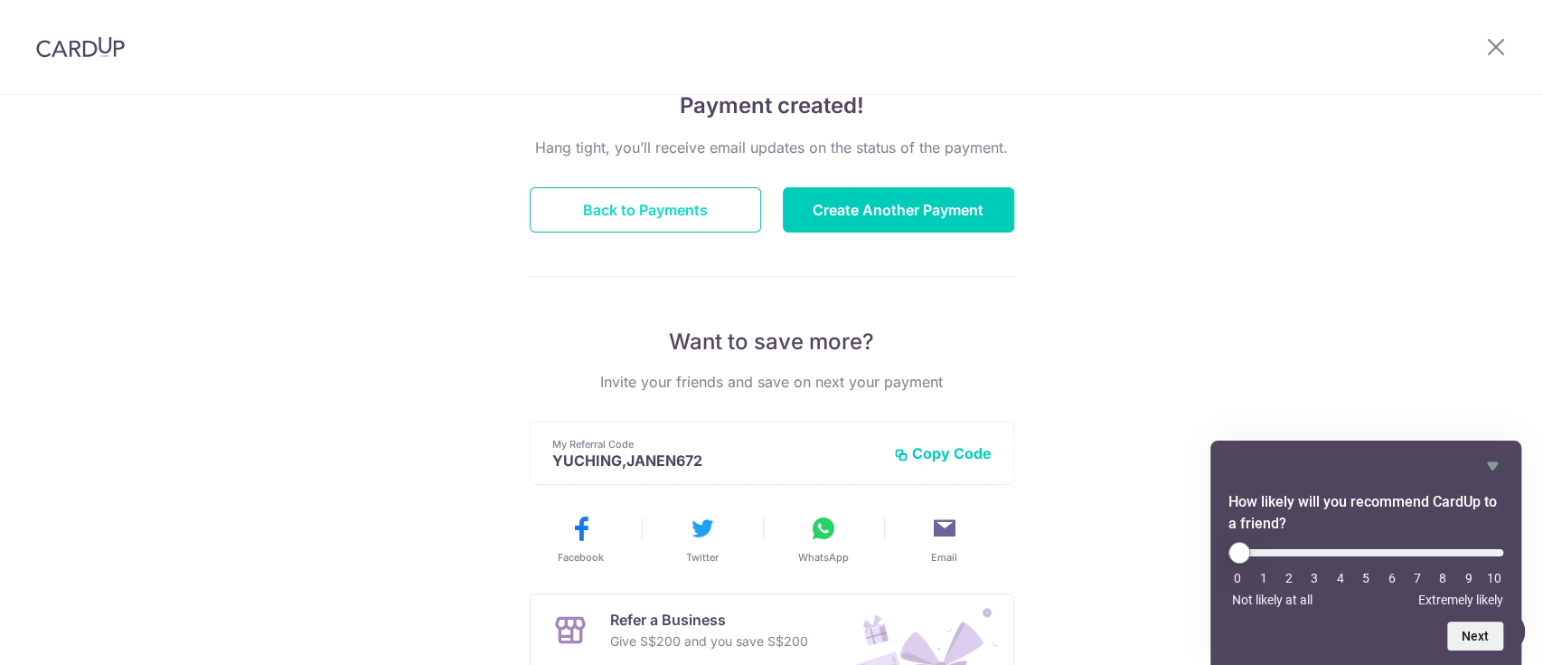
scroll to position [156, 0]
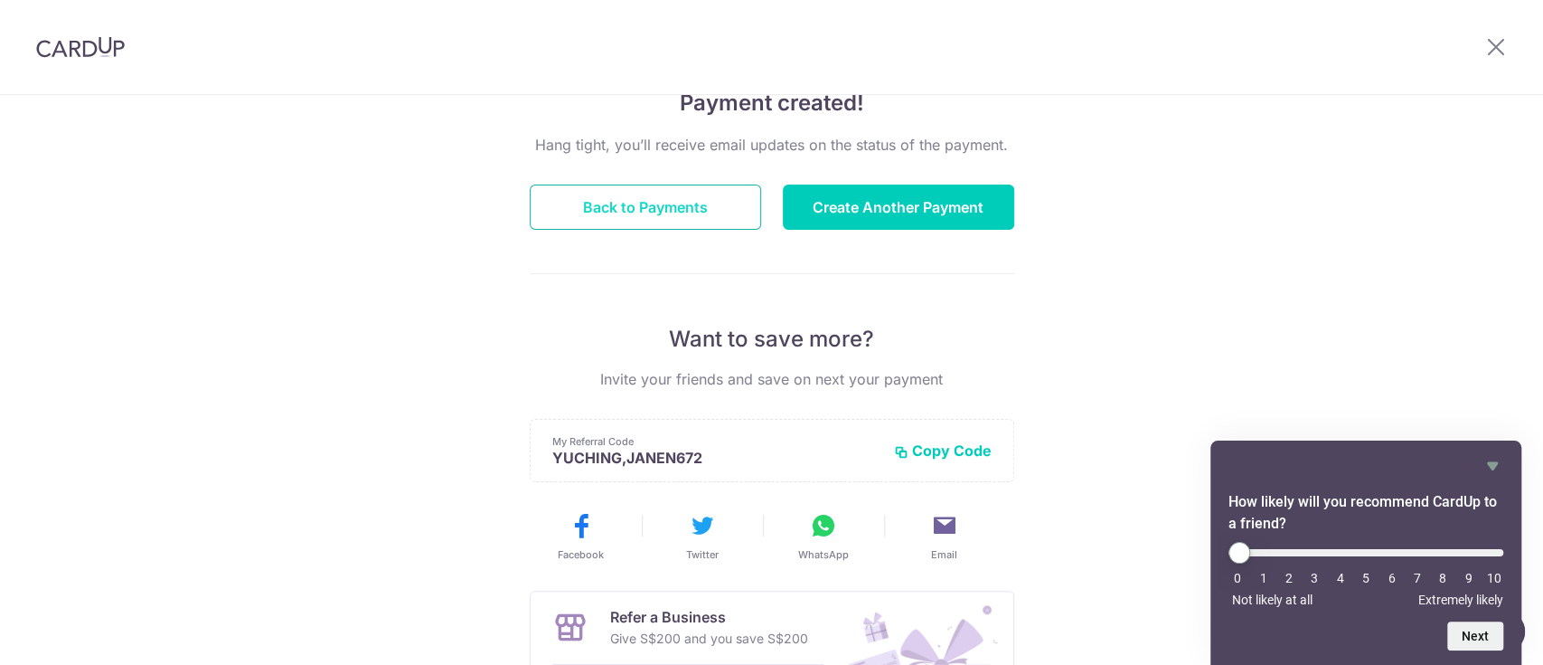
click at [693, 196] on button "Back to Payments" at bounding box center [645, 206] width 231 height 45
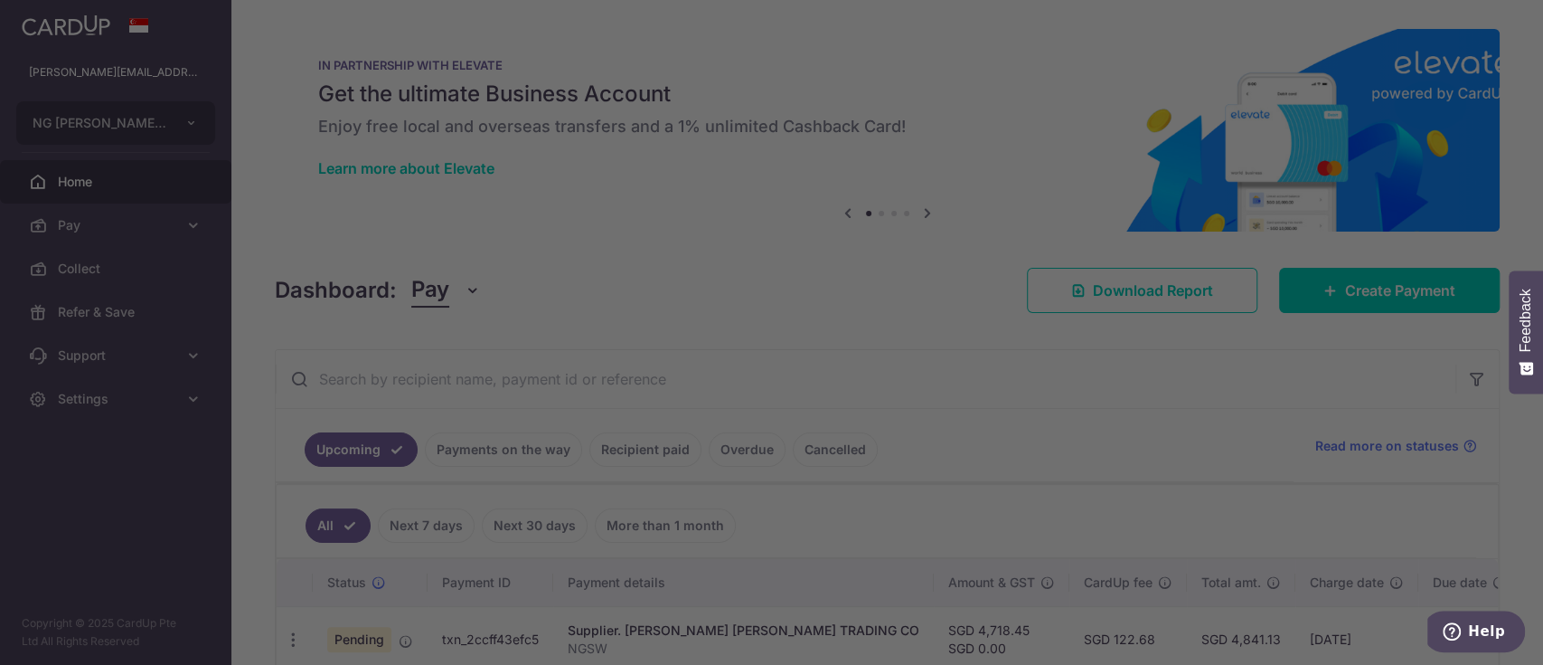
click at [174, 384] on div at bounding box center [779, 335] width 1559 height 671
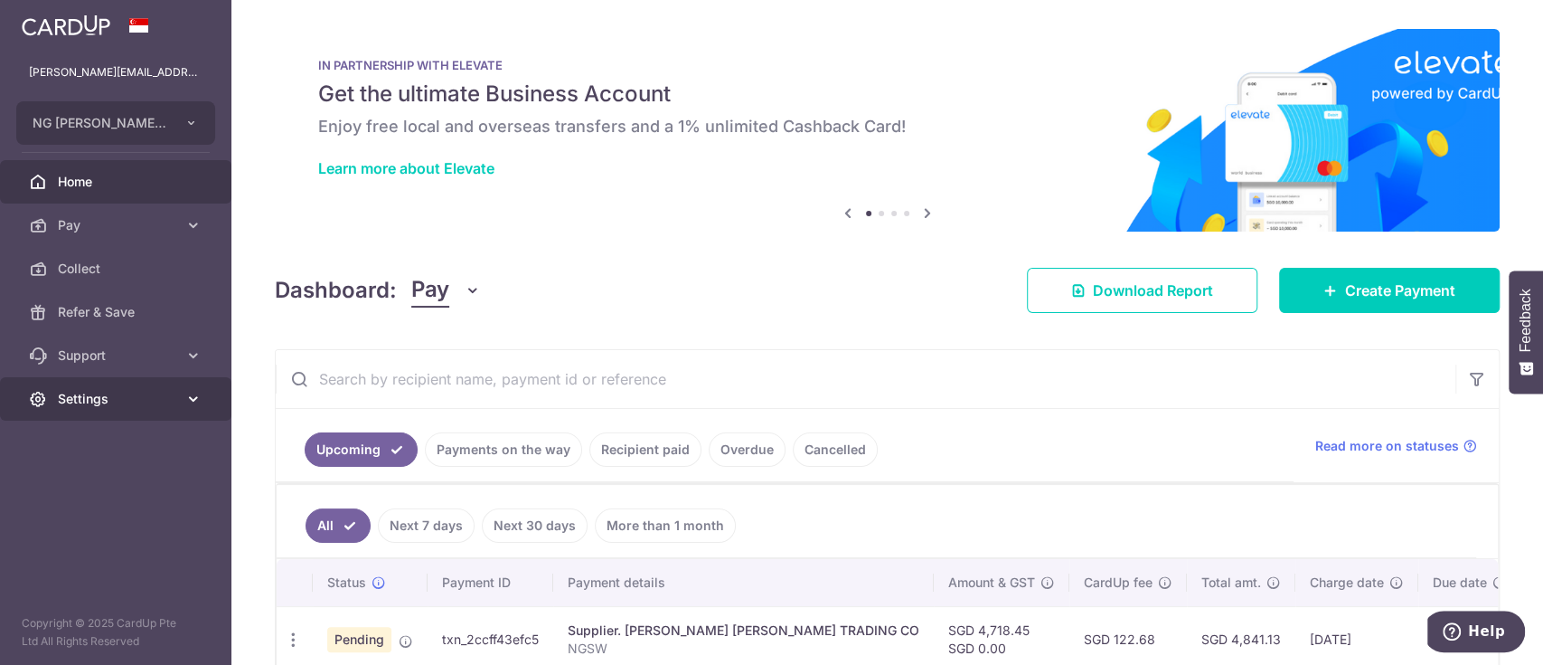
click at [146, 384] on link "Settings" at bounding box center [115, 398] width 231 height 43
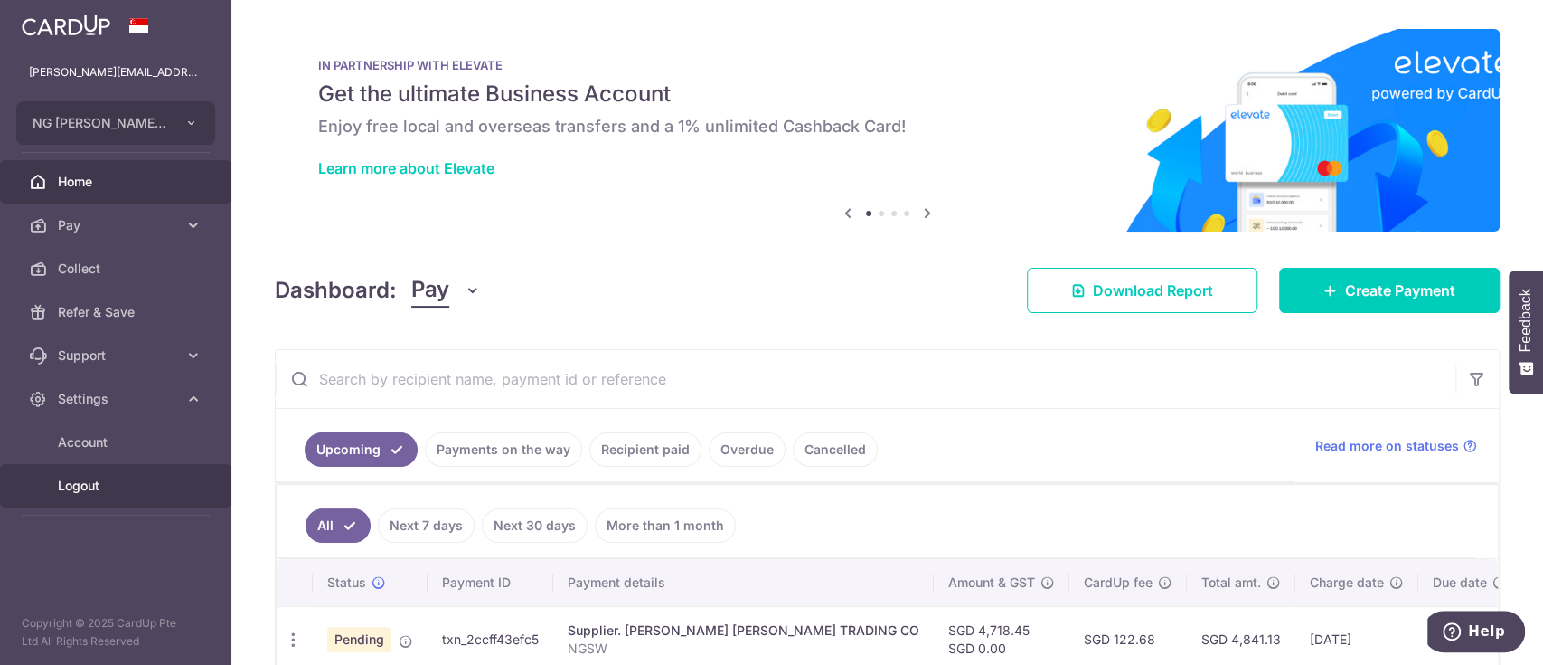
click at [124, 498] on link "Logout" at bounding box center [115, 485] width 231 height 43
